Goal: Find specific page/section: Find specific page/section

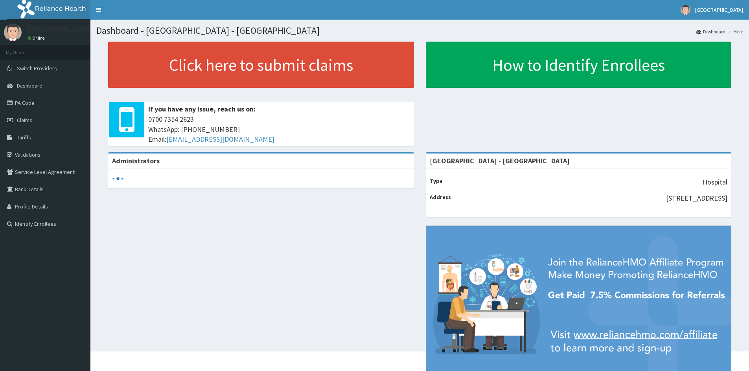
click at [38, 103] on link "PA Code" at bounding box center [45, 102] width 90 height 17
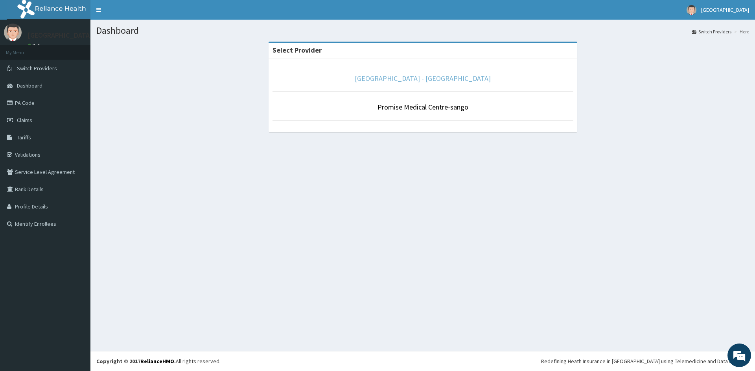
click at [412, 78] on link "[GEOGRAPHIC_DATA] - [GEOGRAPHIC_DATA]" at bounding box center [423, 78] width 136 height 9
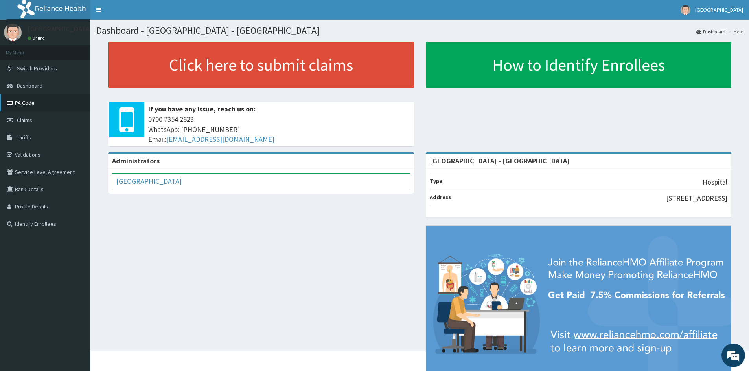
click at [29, 103] on link "PA Code" at bounding box center [45, 102] width 90 height 17
